Goal: Task Accomplishment & Management: Manage account settings

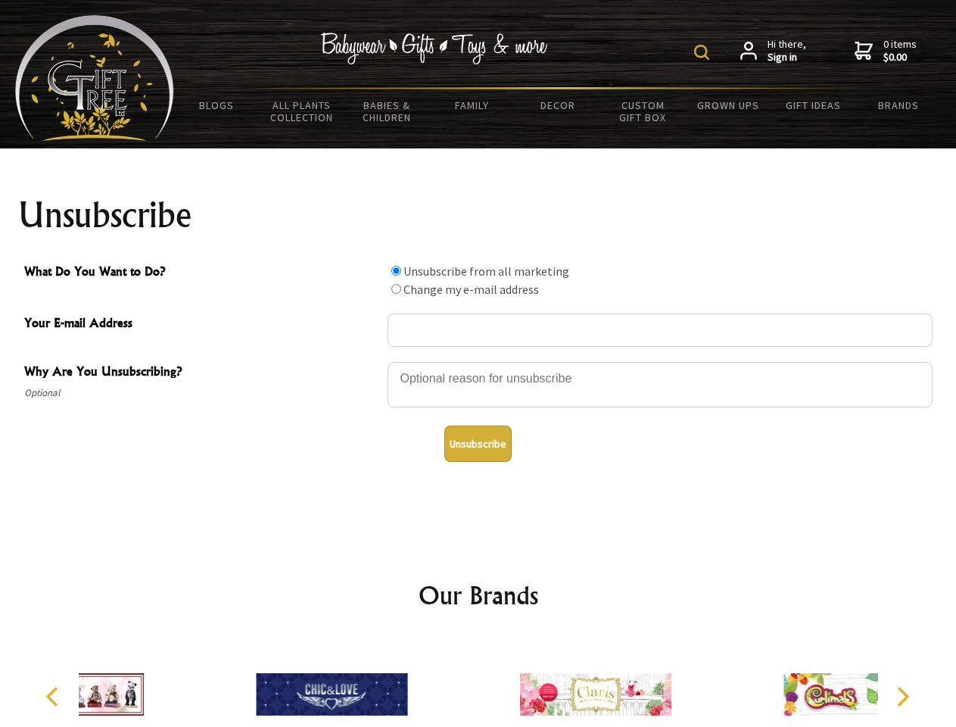
click at [704, 52] on img at bounding box center [701, 52] width 15 height 15
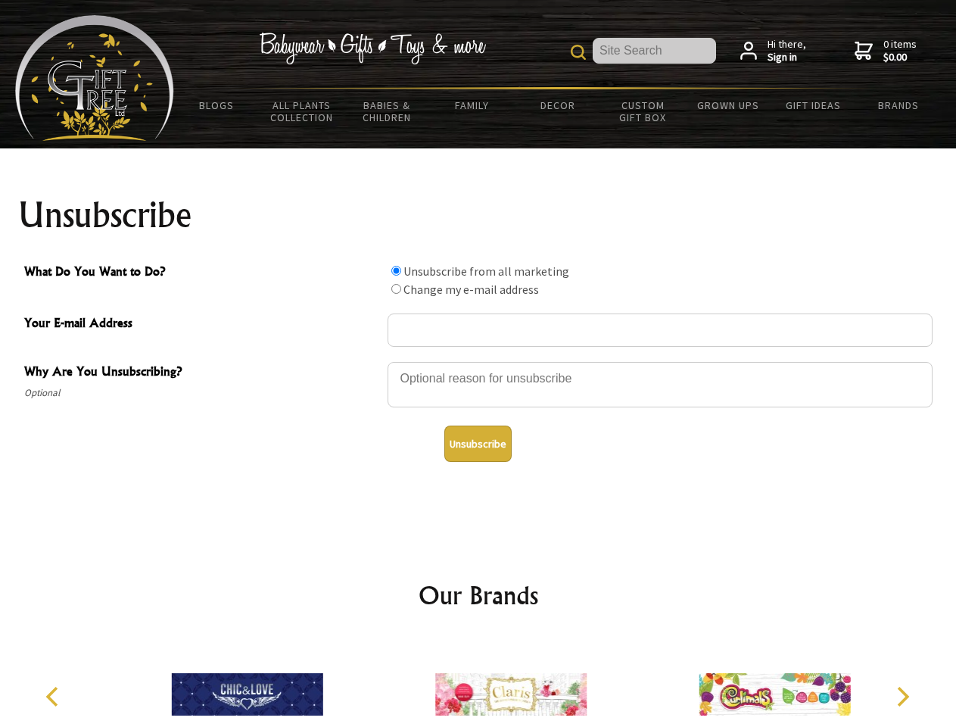
click at [478, 361] on div at bounding box center [660, 386] width 545 height 53
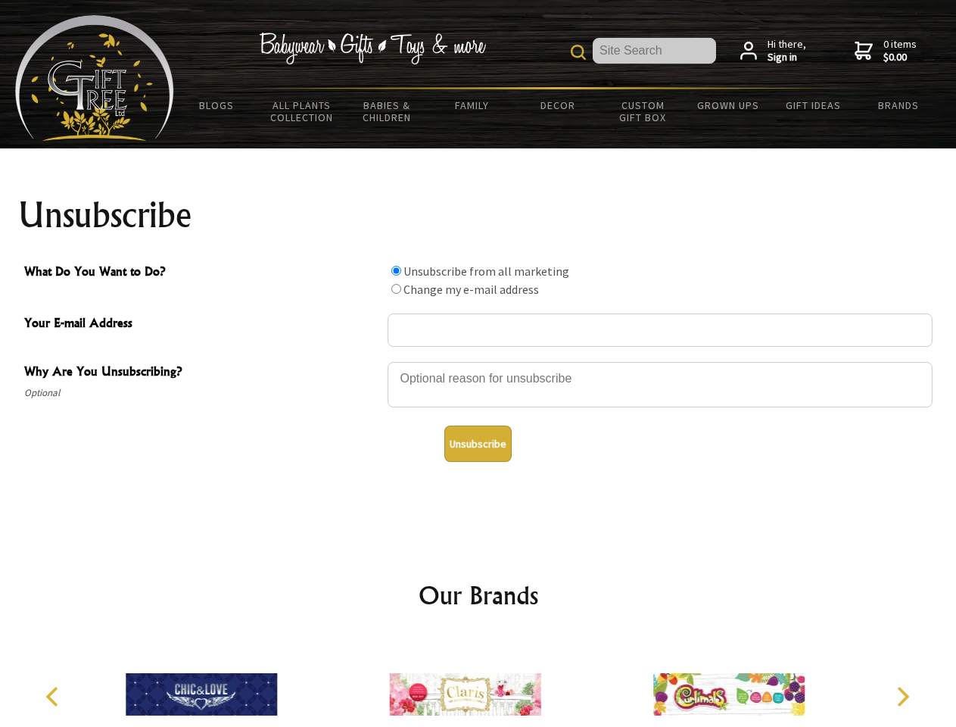
click at [396, 270] on input "What Do You Want to Do?" at bounding box center [396, 271] width 10 height 10
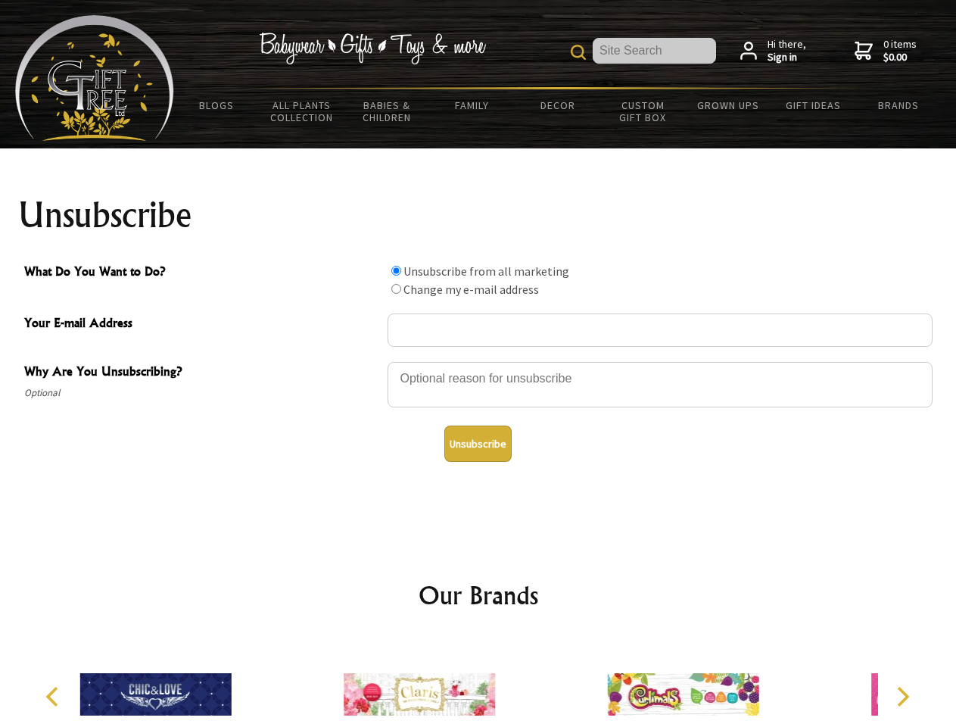
click at [396, 288] on input "What Do You Want to Do?" at bounding box center [396, 289] width 10 height 10
radio input "true"
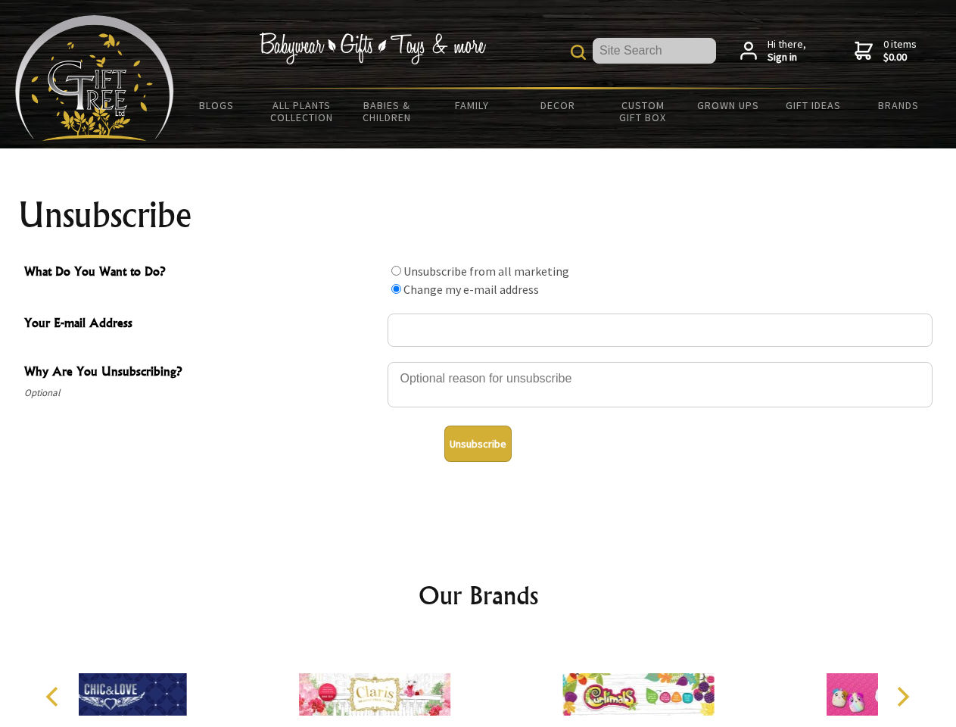
click at [478, 444] on button "Unsubscribe" at bounding box center [477, 443] width 67 height 36
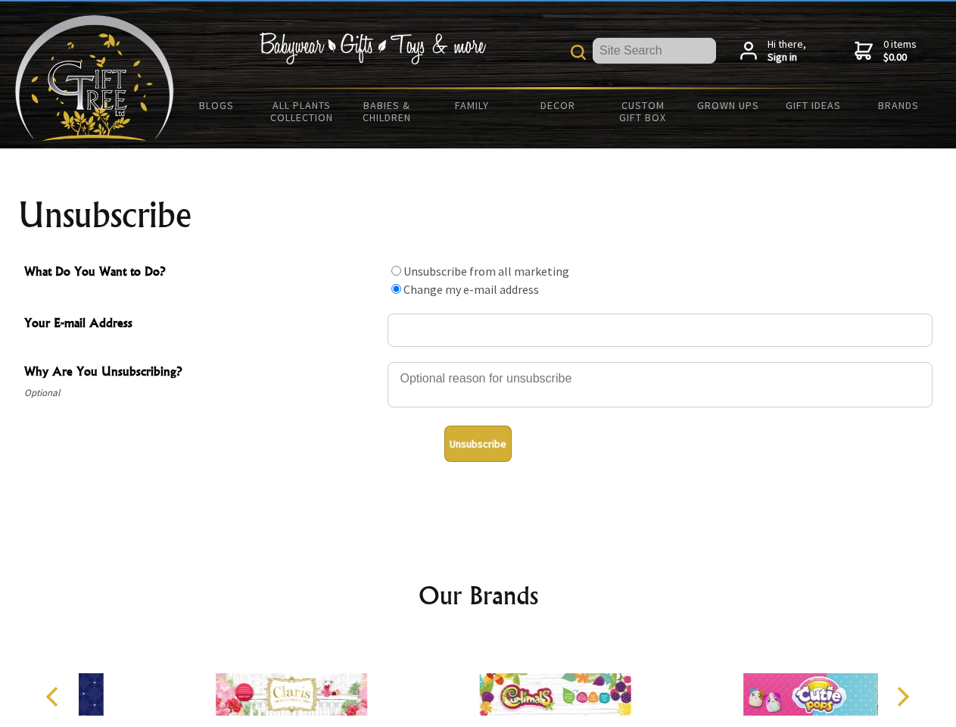
click at [478, 682] on div at bounding box center [554, 696] width 263 height 118
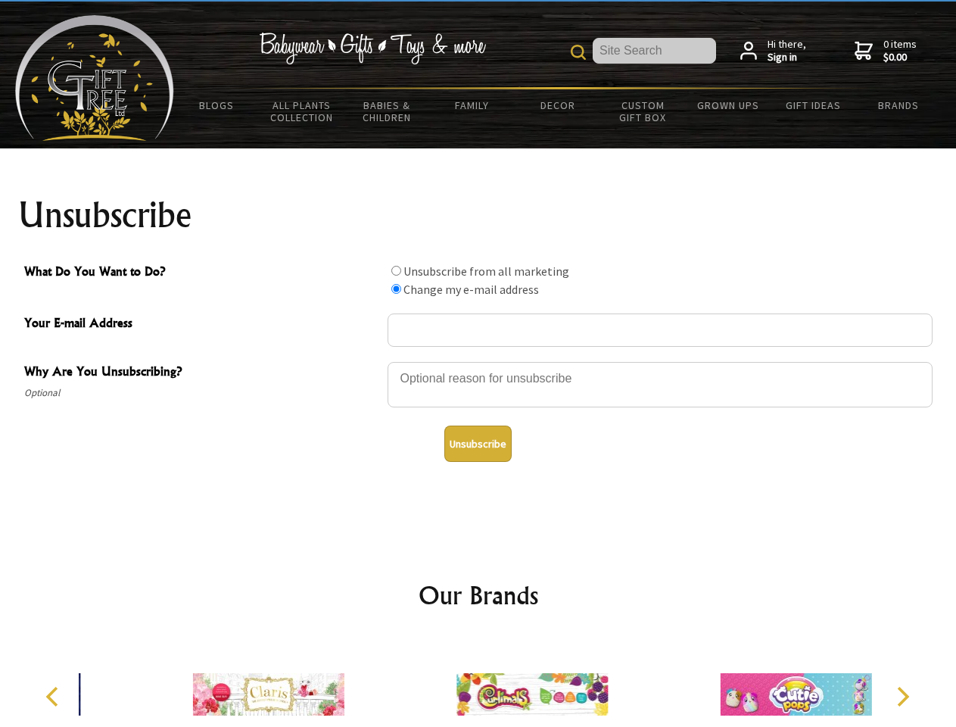
click at [55, 696] on icon "Previous" at bounding box center [54, 697] width 20 height 20
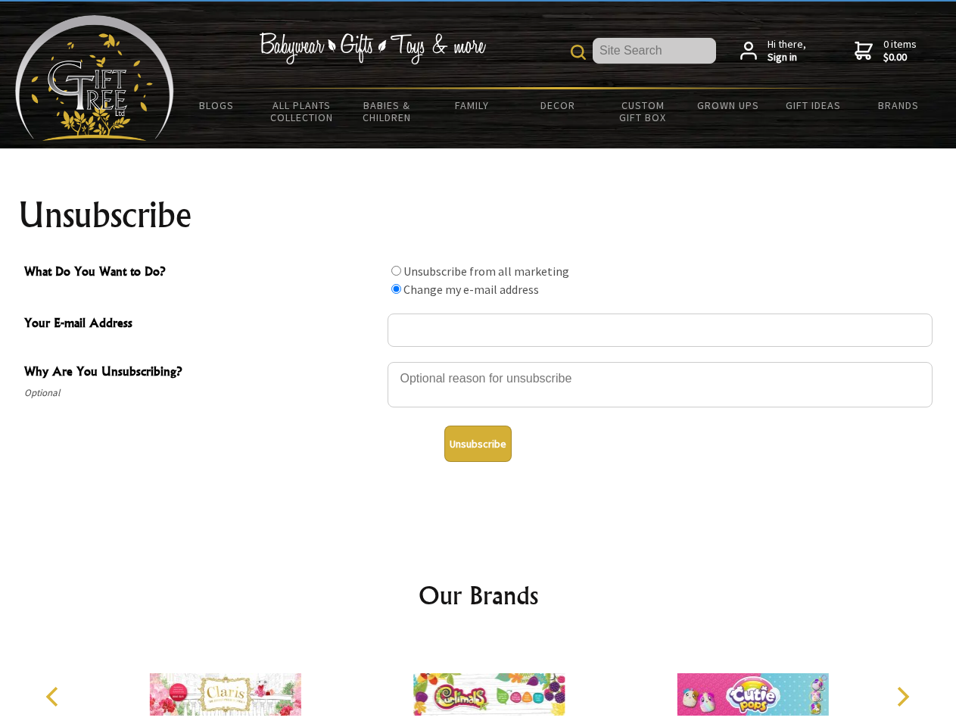
click at [902, 696] on icon "Next" at bounding box center [902, 697] width 20 height 20
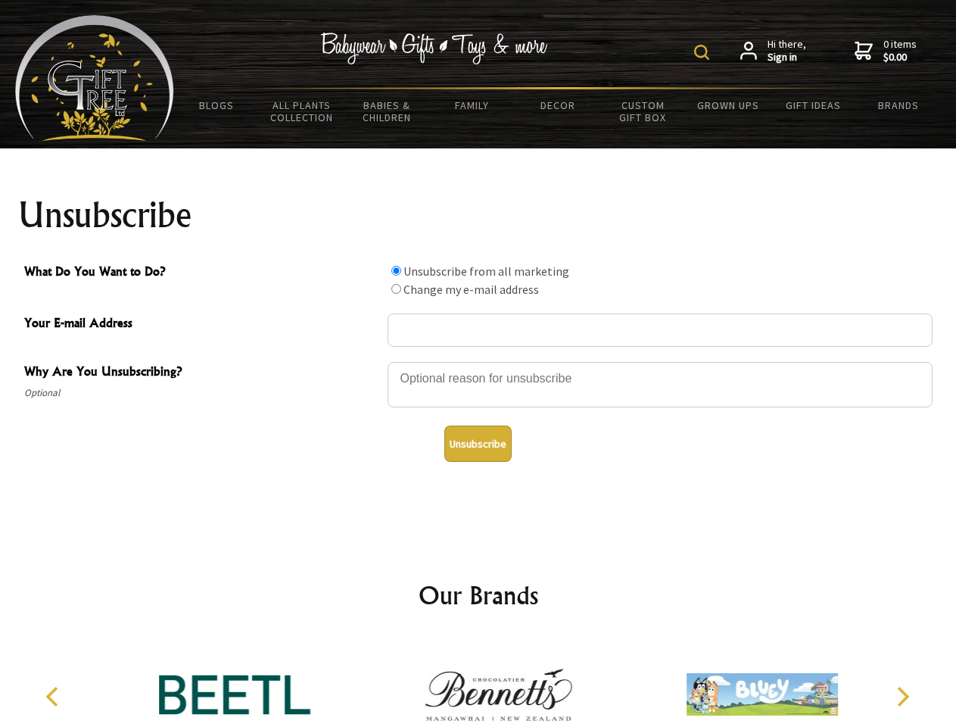
click at [704, 52] on img at bounding box center [701, 52] width 15 height 15
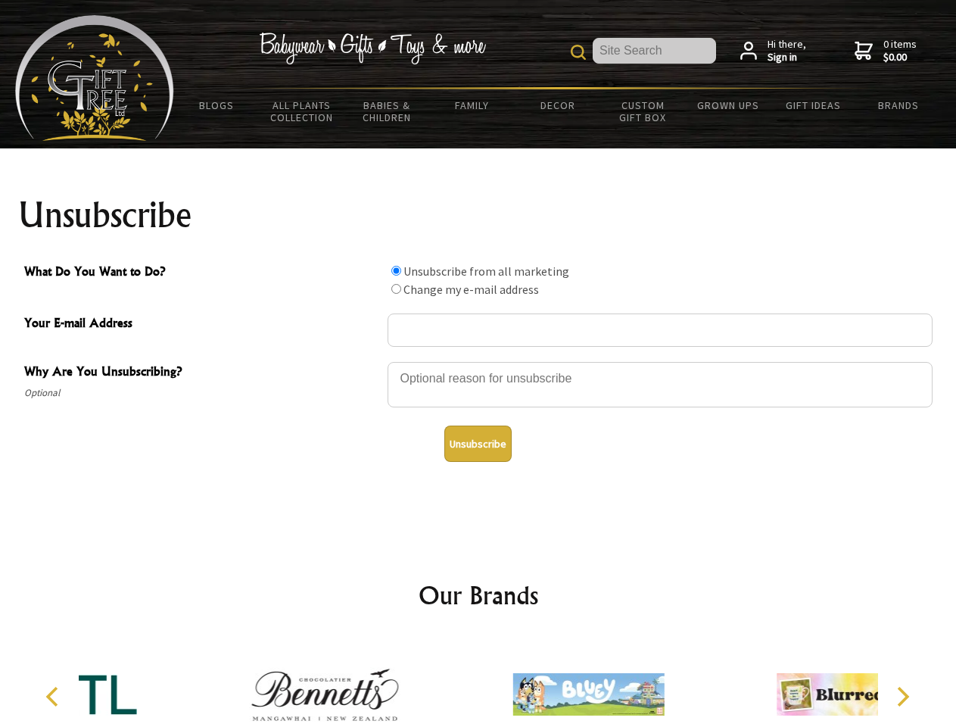
click at [478, 361] on div at bounding box center [660, 386] width 545 height 53
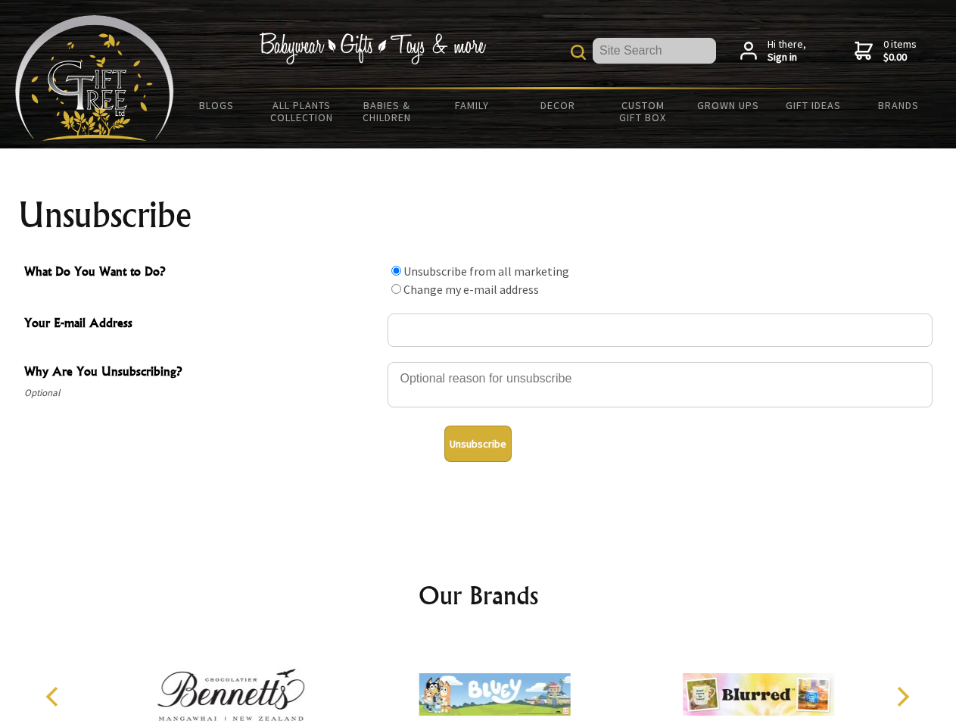
click at [396, 270] on input "What Do You Want to Do?" at bounding box center [396, 271] width 10 height 10
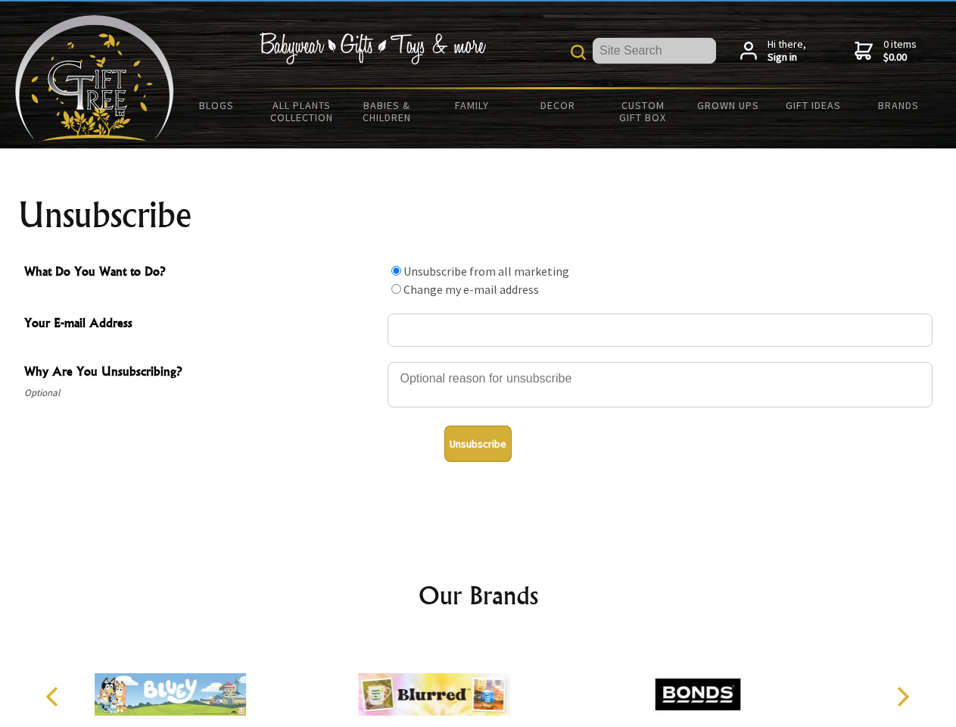
click at [396, 288] on input "What Do You Want to Do?" at bounding box center [396, 289] width 10 height 10
radio input "true"
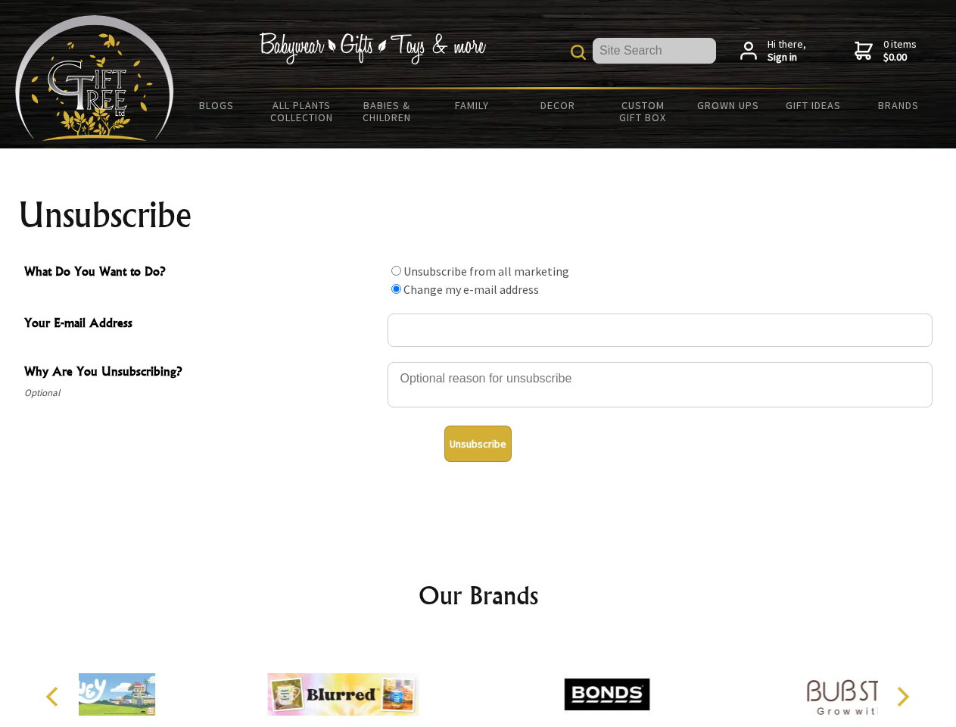
click at [478, 444] on button "Unsubscribe" at bounding box center [477, 443] width 67 height 36
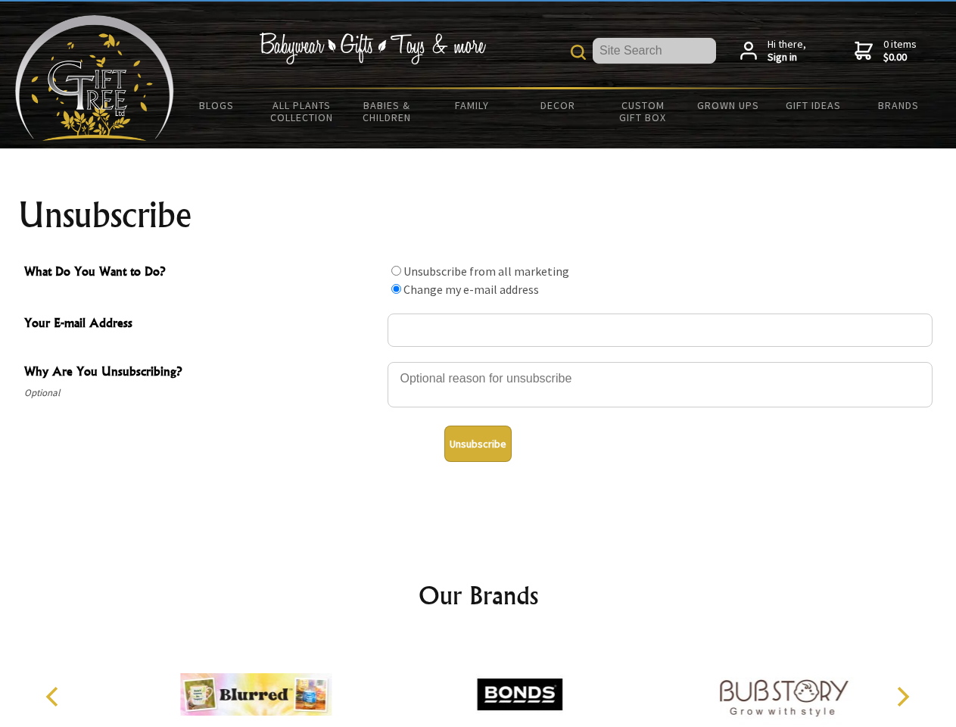
click at [55, 696] on icon "Previous" at bounding box center [54, 697] width 20 height 20
click at [902, 696] on icon "Next" at bounding box center [902, 697] width 20 height 20
